Goal: Task Accomplishment & Management: Manage account settings

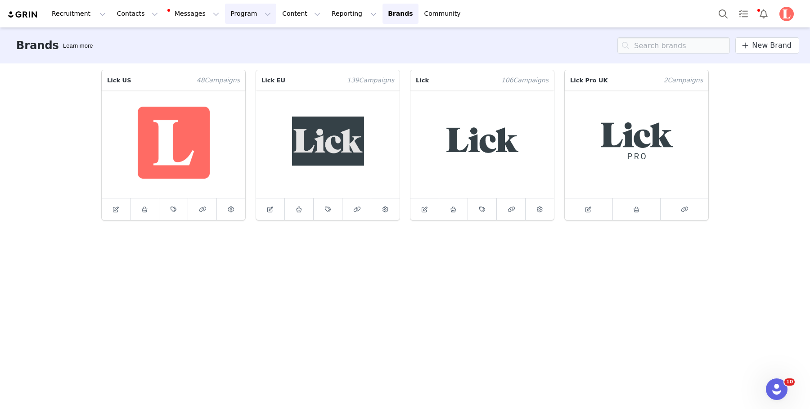
click at [243, 18] on button "Program Program" at bounding box center [250, 14] width 51 height 20
click at [237, 106] on p "Affiliates" at bounding box center [231, 106] width 27 height 9
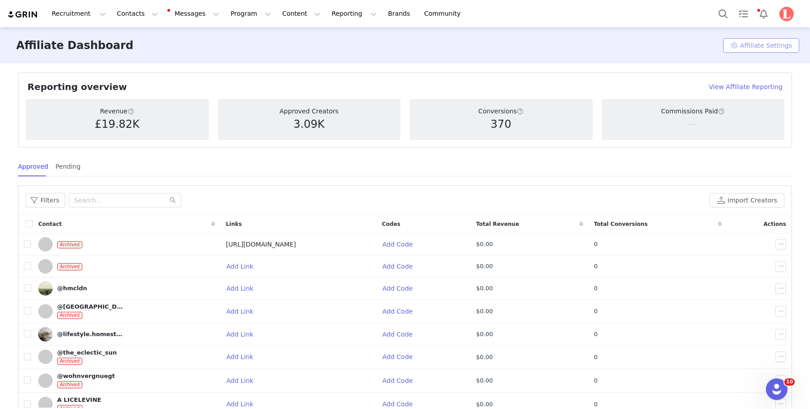
click at [738, 46] on button "Affiliate Settings" at bounding box center [762, 45] width 76 height 14
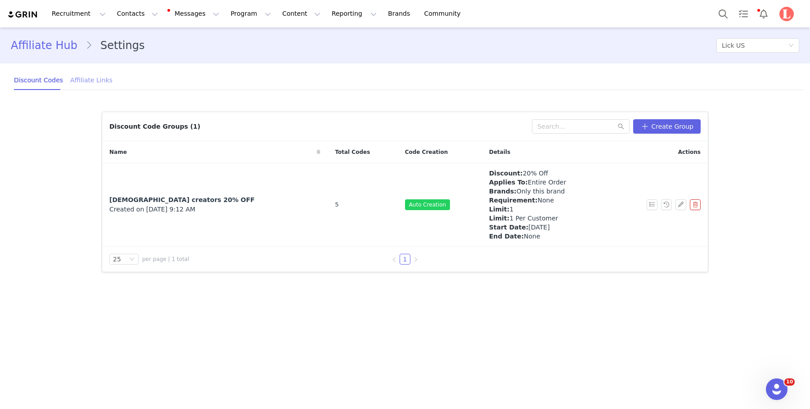
click at [93, 74] on div "Affiliate Links" at bounding box center [91, 80] width 42 height 20
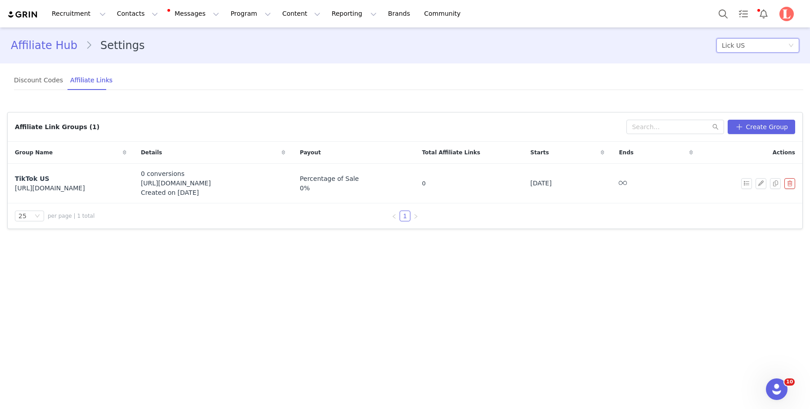
click at [765, 43] on div "Lick US" at bounding box center [755, 46] width 66 height 14
click at [727, 94] on li "Lick" at bounding box center [755, 92] width 90 height 14
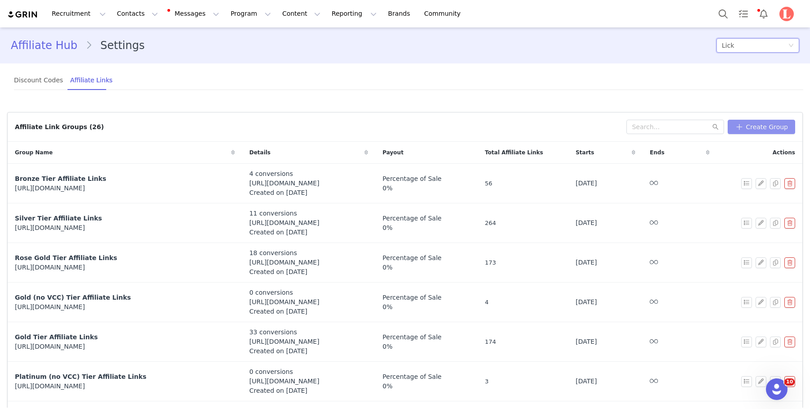
click at [761, 124] on button "Create Group" at bounding box center [762, 127] width 68 height 14
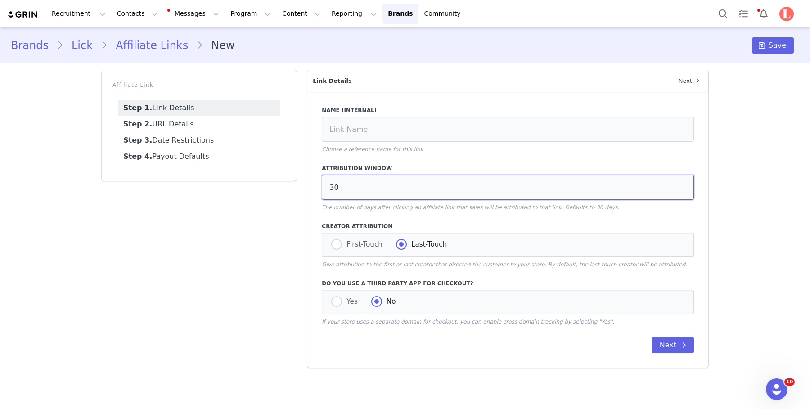
click at [364, 189] on input "30" at bounding box center [508, 187] width 372 height 25
click at [356, 360] on div "Name (Internal) Choose a reference name for this link Attribution window 30 The…" at bounding box center [508, 230] width 401 height 276
click at [339, 298] on span at bounding box center [336, 301] width 11 height 11
click at [339, 298] on input "Yes" at bounding box center [336, 302] width 11 height 12
radio input "true"
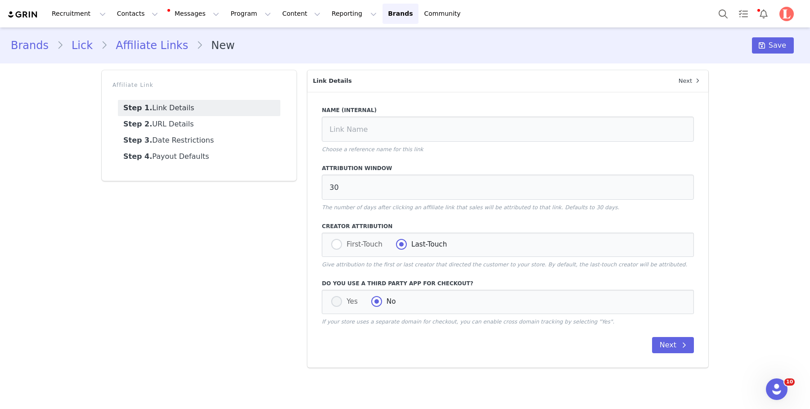
radio input "false"
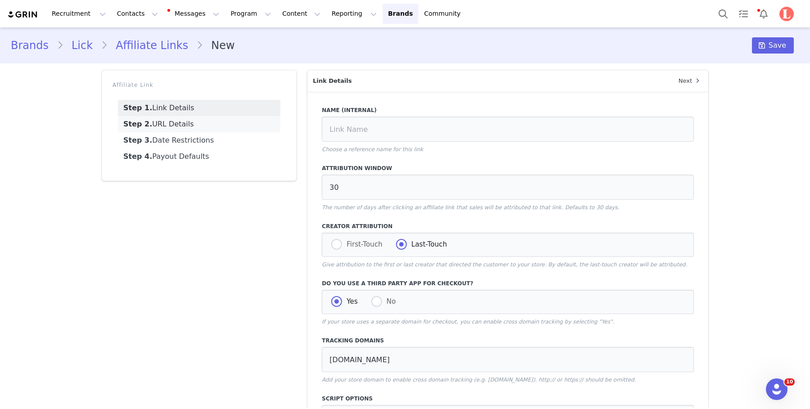
click at [153, 122] on link "Step 2. URL Details" at bounding box center [199, 124] width 163 height 16
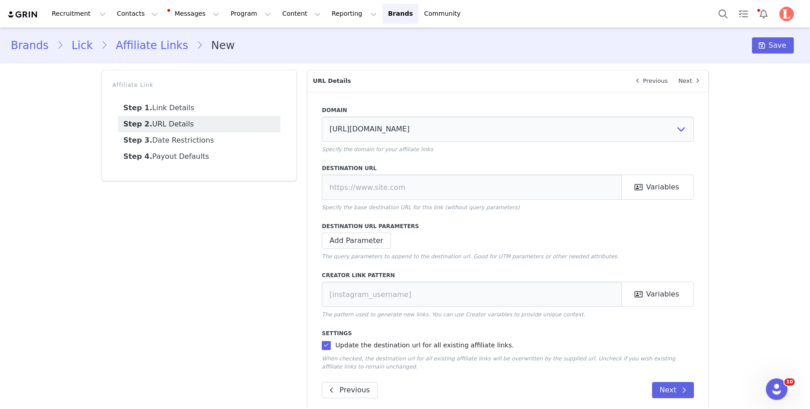
scroll to position [12, 0]
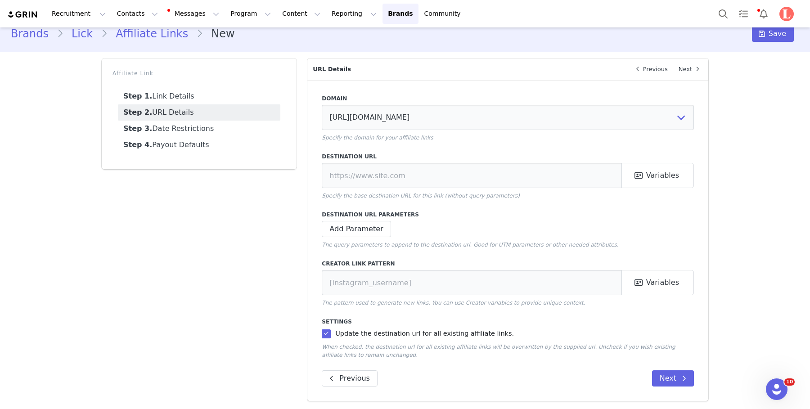
click at [216, 123] on link "Step 3. Date Restrictions" at bounding box center [199, 129] width 163 height 16
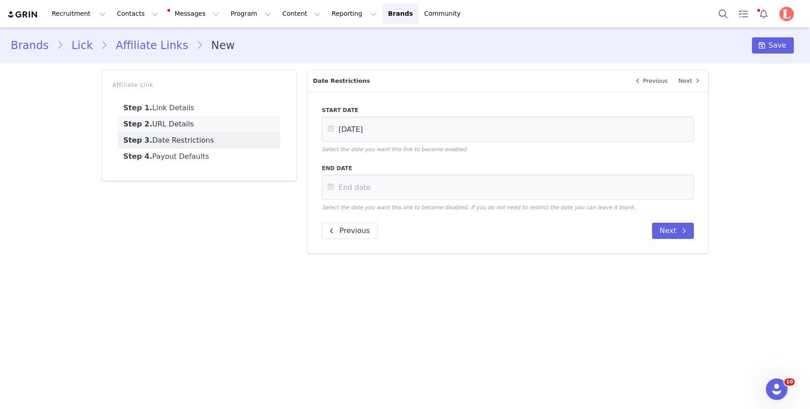
scroll to position [0, 0]
click at [251, 160] on link "Step 4. Payout Defaults" at bounding box center [199, 157] width 163 height 16
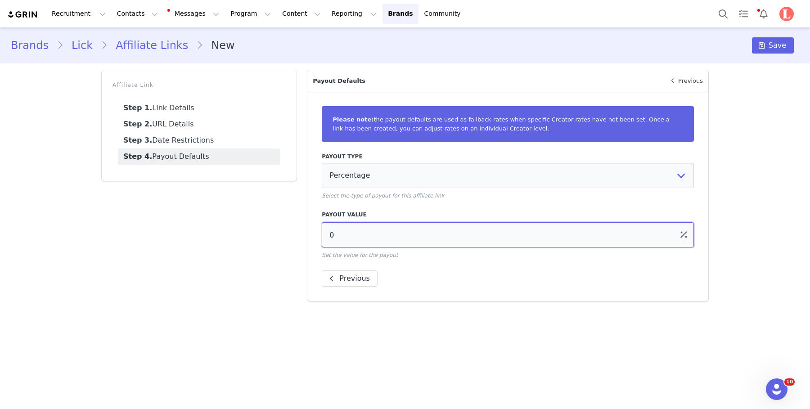
click at [369, 229] on input "0" at bounding box center [508, 234] width 372 height 25
click at [381, 236] on input "0" at bounding box center [508, 234] width 372 height 25
click at [429, 168] on select "Percentage Fixed Amount Commission Tiers" at bounding box center [508, 175] width 372 height 25
click at [322, 163] on select "Percentage Fixed Amount Commission Tiers" at bounding box center [508, 175] width 372 height 25
click at [415, 172] on select "Percentage Fixed Amount Commission Tiers" at bounding box center [508, 175] width 372 height 25
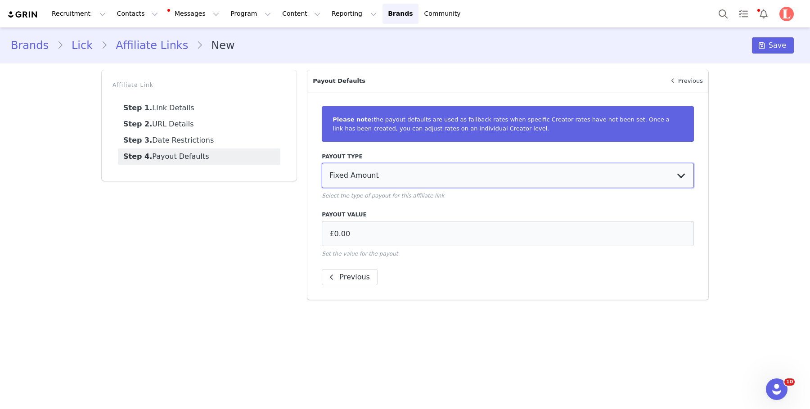
select select "commission_tiers"
click at [322, 163] on select "Percentage Fixed Amount Commission Tiers" at bounding box center [508, 175] width 372 height 25
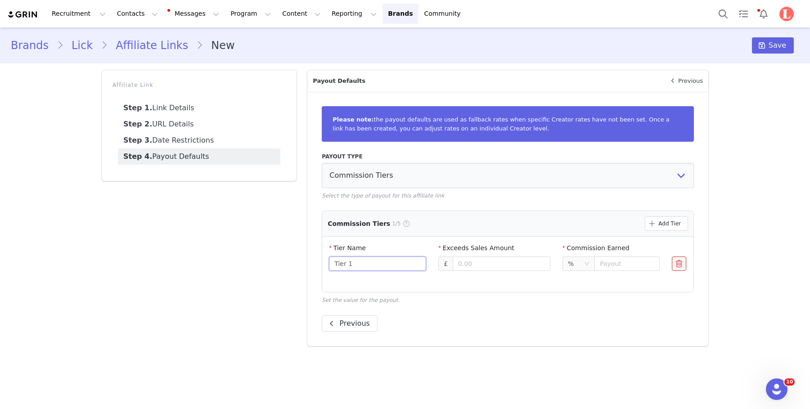
click at [415, 263] on input "Tier 1" at bounding box center [377, 264] width 97 height 14
click at [580, 264] on div "%" at bounding box center [576, 264] width 16 height 14
click at [580, 296] on li "£" at bounding box center [579, 296] width 32 height 14
click at [361, 261] on input "Tier 1" at bounding box center [377, 264] width 97 height 14
click at [475, 263] on input at bounding box center [501, 264] width 97 height 14
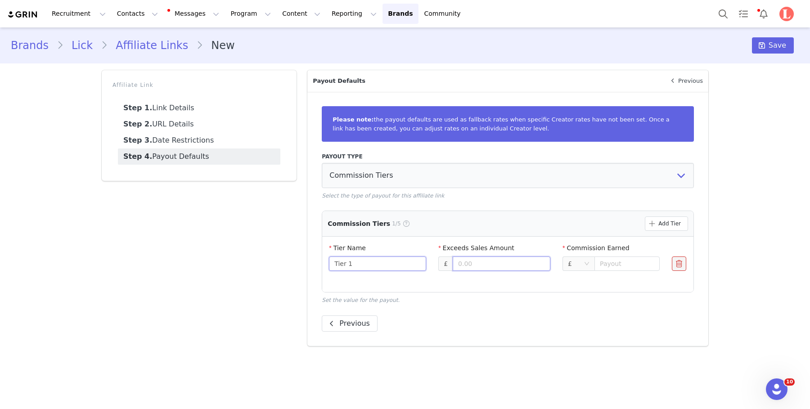
click at [394, 265] on input "Tier 1" at bounding box center [377, 264] width 97 height 14
click at [500, 264] on input at bounding box center [501, 264] width 97 height 14
type input "75"
click at [616, 267] on input "number" at bounding box center [627, 264] width 65 height 14
type input "15"
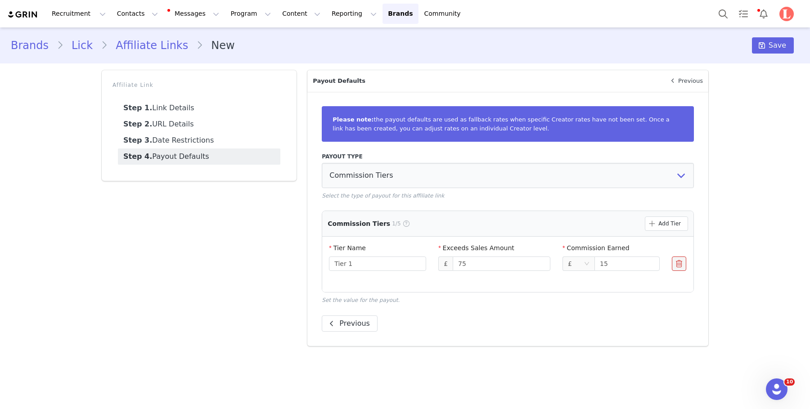
click at [674, 151] on div "Please note: the payout defaults are used as fallback rates when specific Creat…" at bounding box center [508, 219] width 401 height 254
click at [543, 335] on div "Please note: the payout defaults are used as fallback rates when specific Creat…" at bounding box center [508, 219] width 401 height 254
click at [656, 232] on article "Commission Tiers 1/5 Add Tier" at bounding box center [507, 223] width 371 height 25
click at [665, 221] on button "Add Tier" at bounding box center [666, 224] width 43 height 14
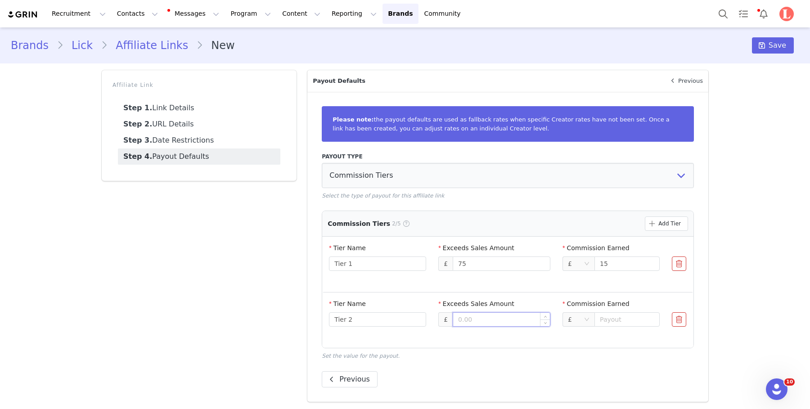
click at [466, 322] on input at bounding box center [501, 320] width 97 height 14
type input "400"
click at [623, 320] on input "number" at bounding box center [627, 319] width 65 height 14
type input "30"
click at [577, 386] on div "Previous" at bounding box center [508, 379] width 372 height 16
